Goal: Check status: Check status

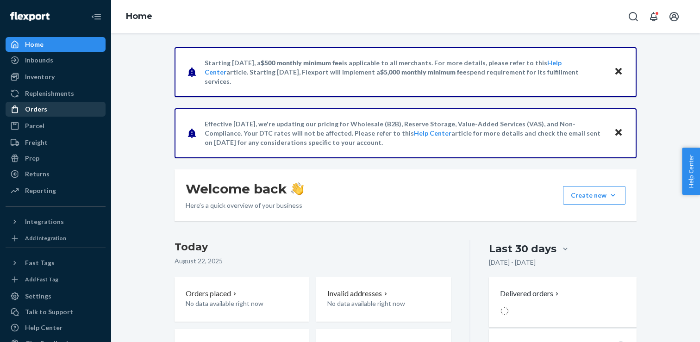
click at [50, 110] on div "Orders" at bounding box center [55, 109] width 98 height 13
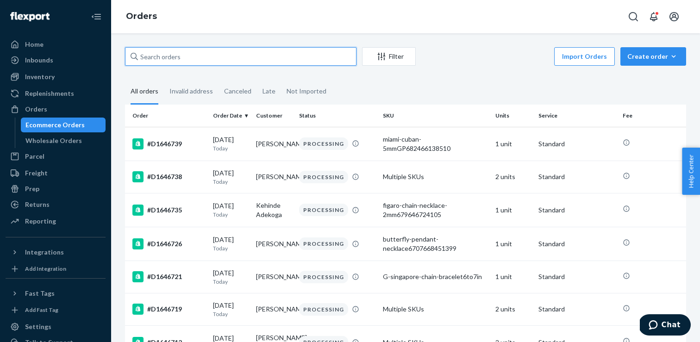
click at [245, 58] on input "text" at bounding box center [241, 56] width 232 height 19
click at [172, 62] on input "text" at bounding box center [241, 56] width 232 height 19
paste input "D1646248"
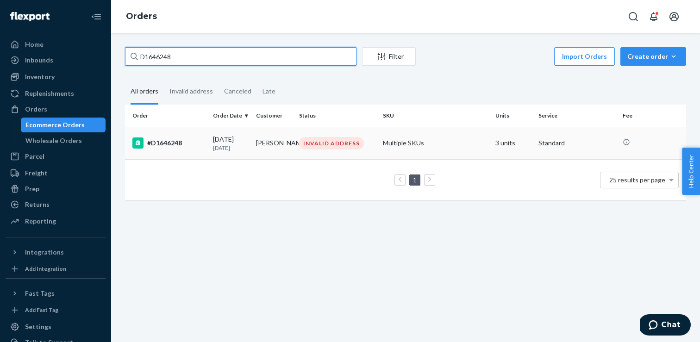
type input "D1646248"
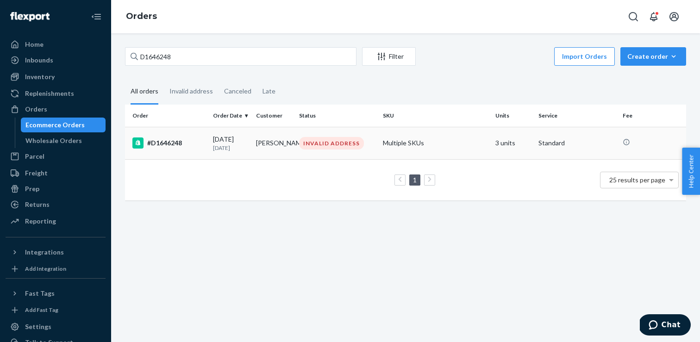
click at [176, 148] on div "#D1646248" at bounding box center [168, 143] width 73 height 11
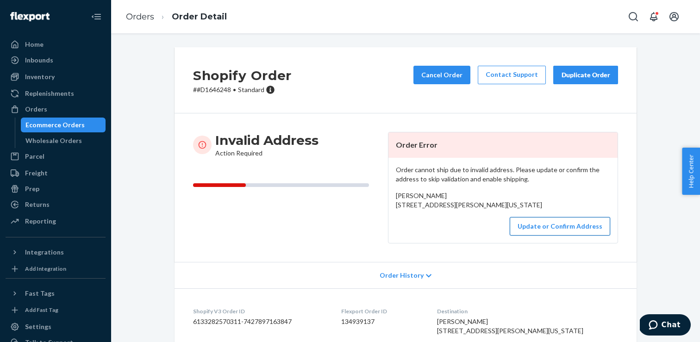
click at [577, 236] on button "Update or Confirm Address" at bounding box center [560, 226] width 101 height 19
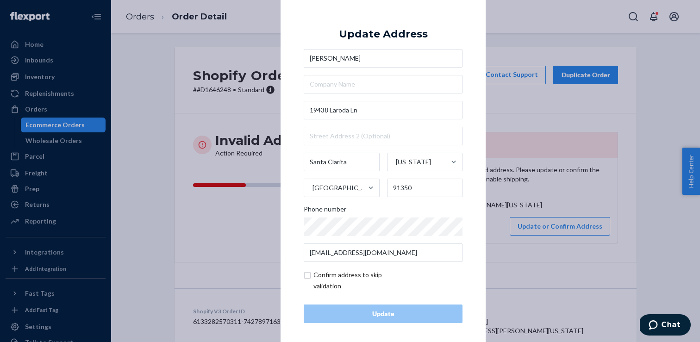
scroll to position [4, 0]
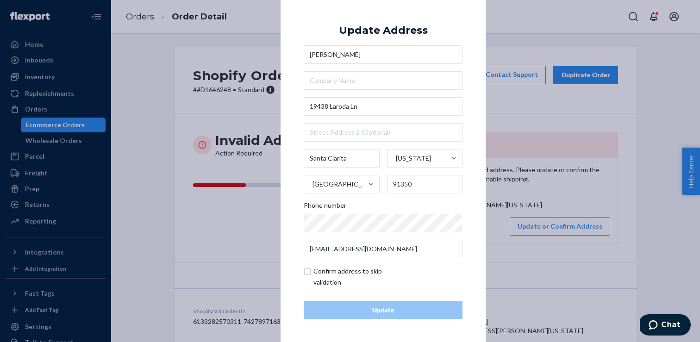
click at [348, 269] on input "checkbox" at bounding box center [357, 277] width 107 height 22
checkbox input "true"
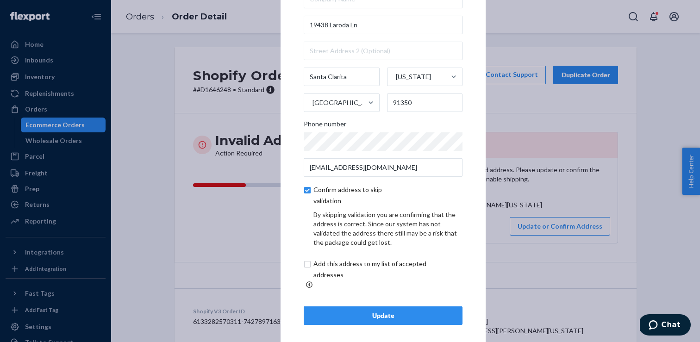
scroll to position [43, 0]
click at [350, 306] on button "Update" at bounding box center [383, 315] width 159 height 19
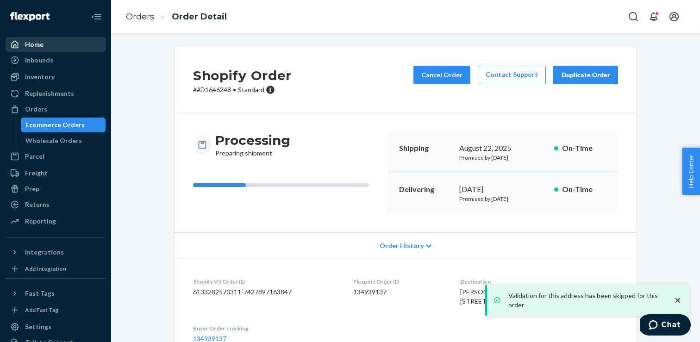
click at [57, 51] on link "Home" at bounding box center [56, 44] width 100 height 15
